Goal: Task Accomplishment & Management: Manage account settings

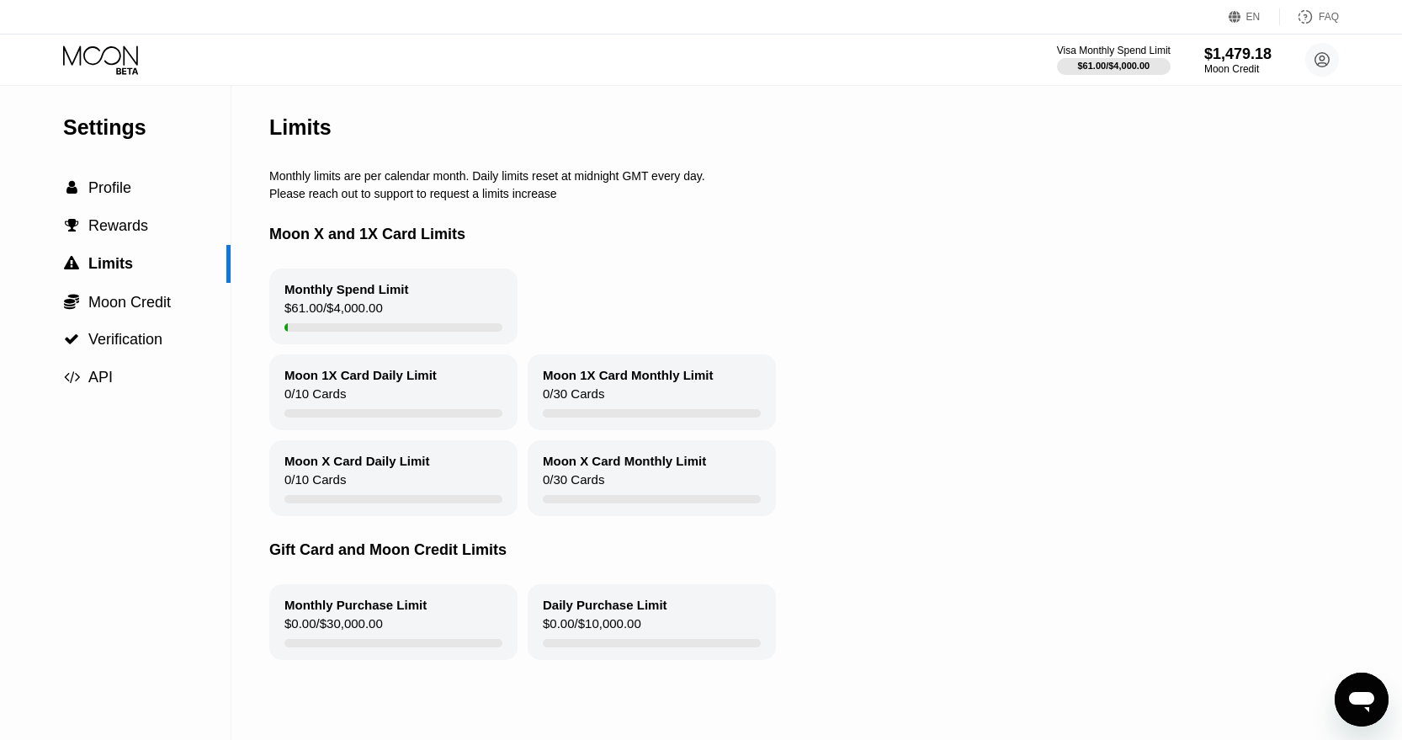
click at [109, 62] on icon at bounding box center [102, 59] width 78 height 29
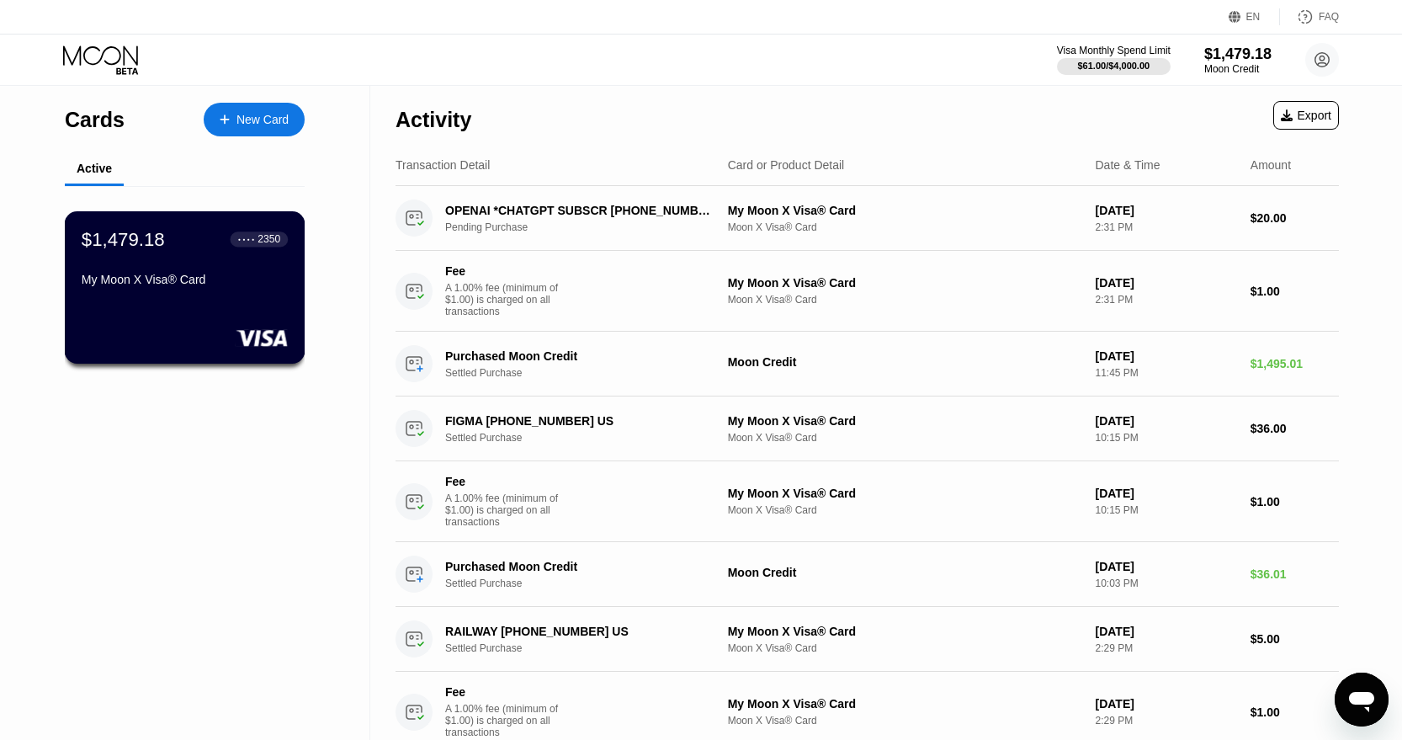
click at [173, 285] on div "My Moon X Visa® Card" at bounding box center [185, 279] width 206 height 13
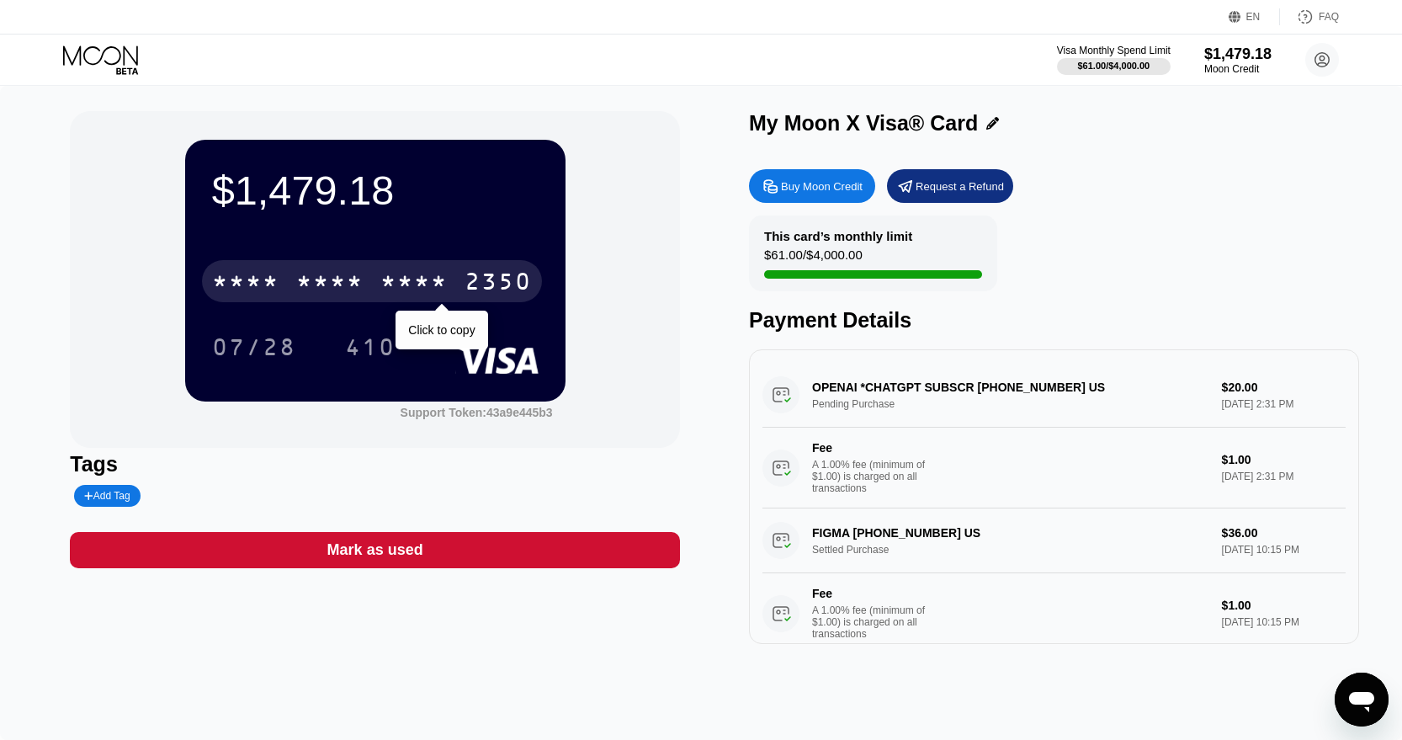
click at [411, 276] on div "* * * *" at bounding box center [413, 283] width 67 height 27
